Goal: Transaction & Acquisition: Purchase product/service

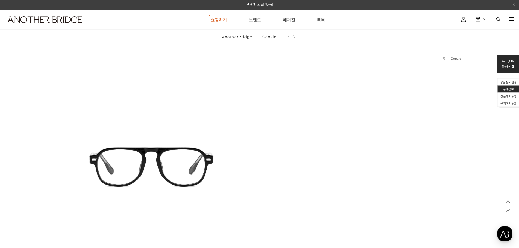
click at [42, 19] on img at bounding box center [45, 19] width 74 height 7
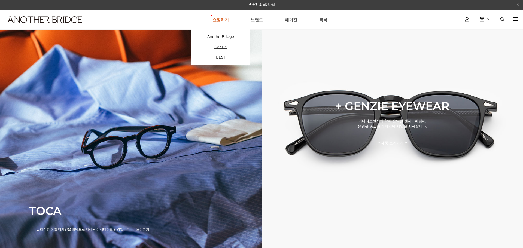
click at [227, 47] on link "Genzie" at bounding box center [220, 47] width 59 height 10
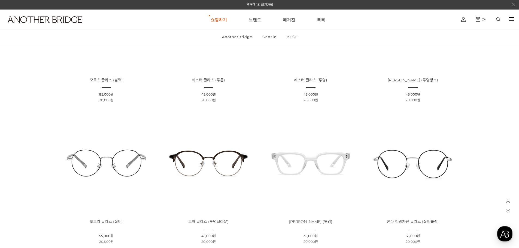
scroll to position [163, 0]
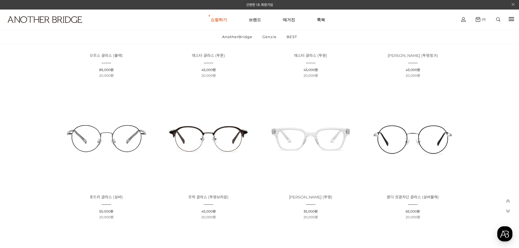
click at [218, 142] on img at bounding box center [208, 138] width 98 height 98
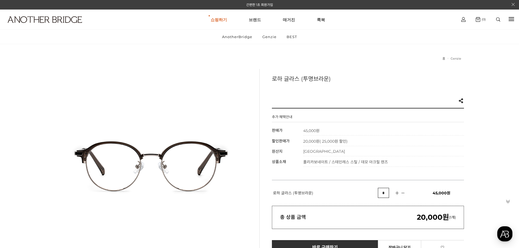
click at [508, 202] on icon at bounding box center [507, 201] width 5 height 5
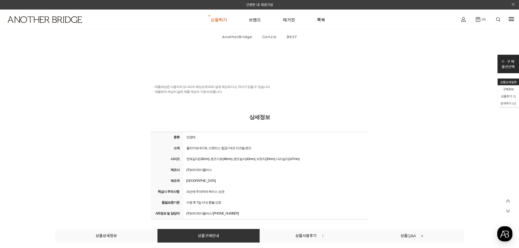
scroll to position [5800, 0]
